Goal: Information Seeking & Learning: Learn about a topic

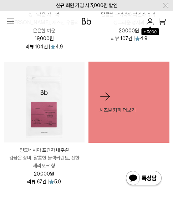
scroll to position [320, 0]
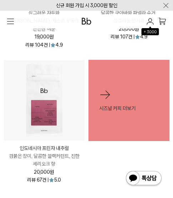
click at [64, 120] on img at bounding box center [44, 100] width 80 height 80
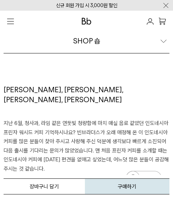
scroll to position [597, 0]
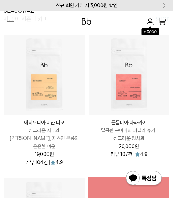
scroll to position [167, 0]
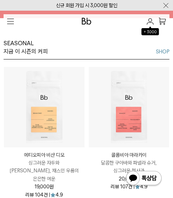
click at [125, 96] on img at bounding box center [129, 107] width 80 height 80
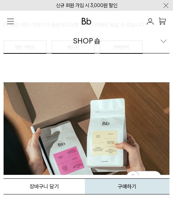
scroll to position [991, 0]
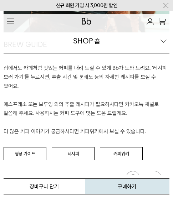
click at [46, 123] on p "집에서도 카페처럼 맛있는 커피를 내려 드실 ﻿수 있게 Bb가 도와 드려요. '레시피 보러 가기'를 누르시면, 추출 시간 및 분쇄도 등의 자세한…" at bounding box center [86, 100] width 165 height 73
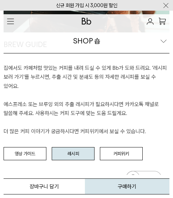
click at [74, 147] on link "레시피" at bounding box center [73, 154] width 43 height 14
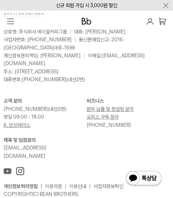
scroll to position [1954, 0]
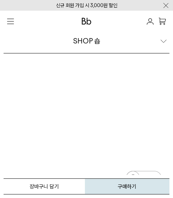
scroll to position [1692, 0]
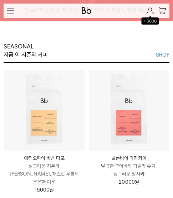
click at [120, 127] on img at bounding box center [129, 110] width 80 height 80
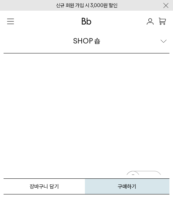
scroll to position [1897, 0]
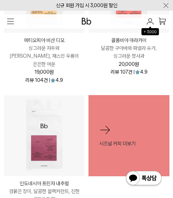
scroll to position [178, 0]
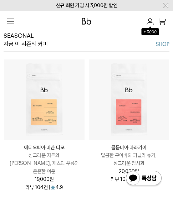
click at [55, 103] on img at bounding box center [44, 99] width 80 height 80
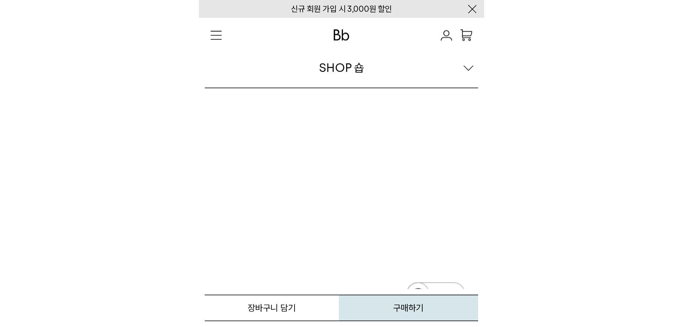
scroll to position [1719, 0]
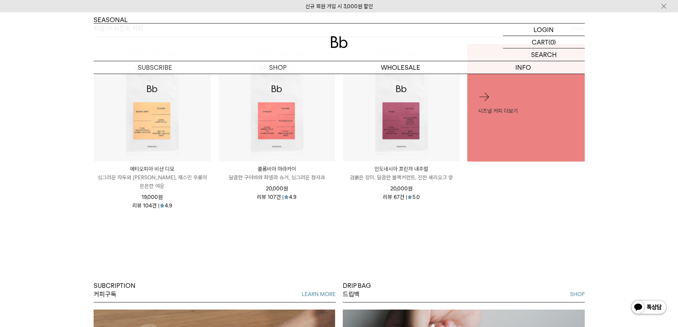
scroll to position [252, 0]
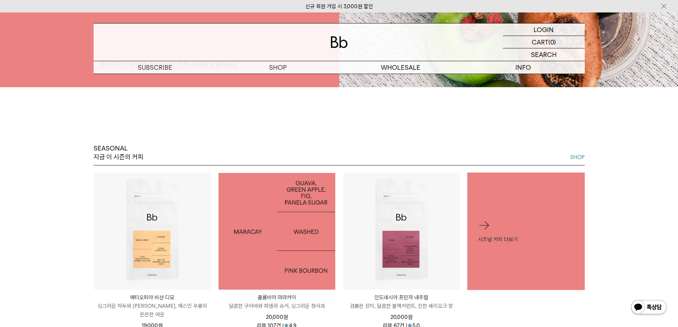
click at [321, 258] on img at bounding box center [277, 231] width 117 height 117
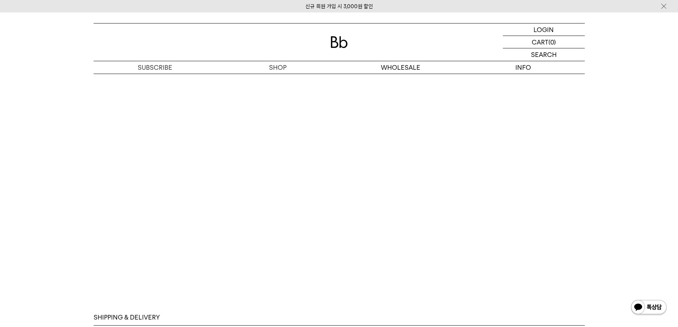
scroll to position [1851, 0]
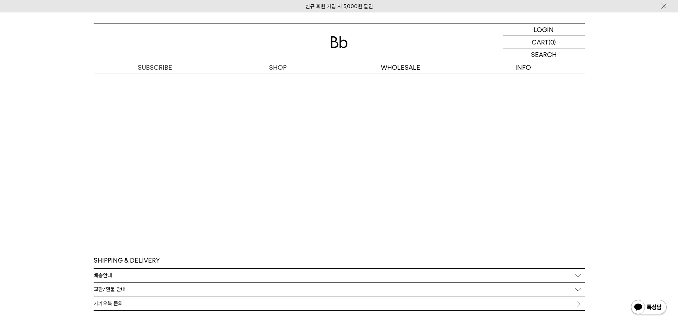
scroll to position [1870, 0]
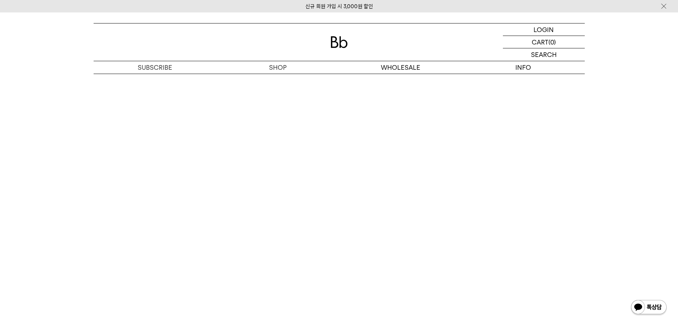
scroll to position [1763, 0]
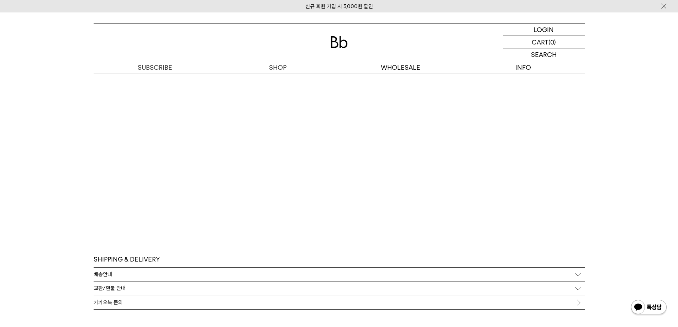
scroll to position [1851, 0]
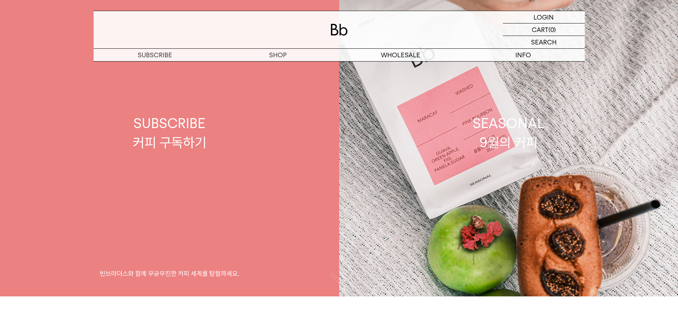
scroll to position [26, 0]
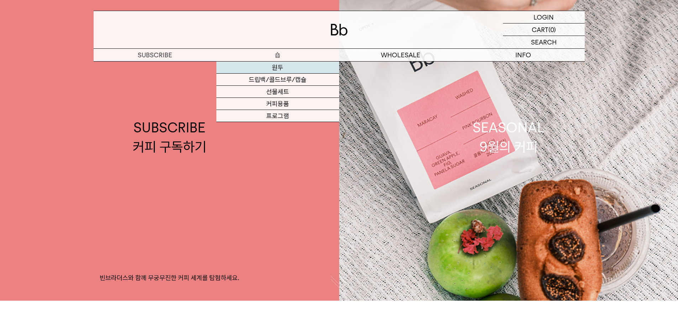
click at [273, 68] on link "원두" at bounding box center [277, 68] width 123 height 12
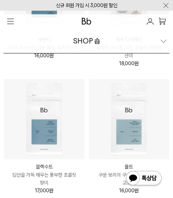
scroll to position [627, 0]
